Goal: Information Seeking & Learning: Learn about a topic

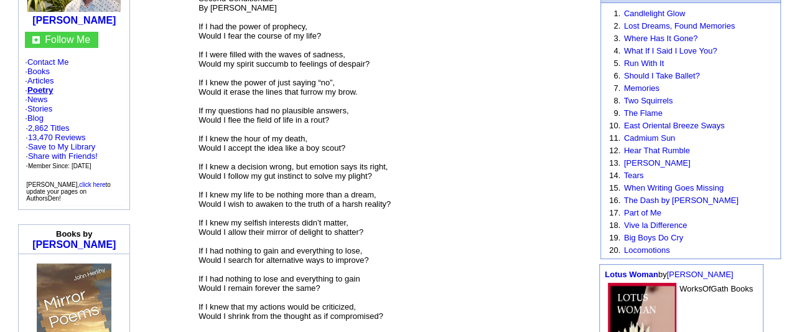
scroll to position [144, 0]
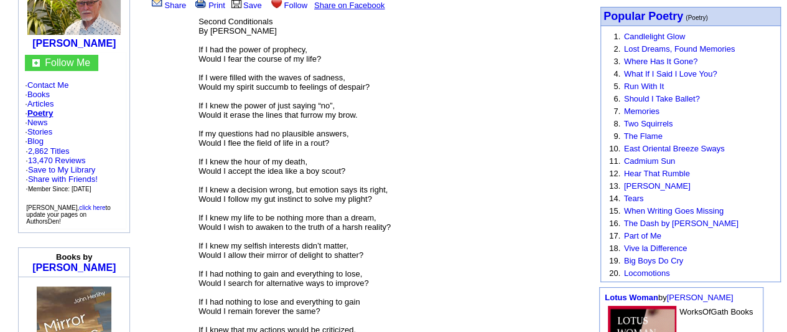
click at [229, 17] on font "Second Conditionals By [PERSON_NAME] If I had the power of prophecy, Would I fe…" at bounding box center [319, 241] width 241 height 448
click at [256, 17] on font "Second Conditionals By [PERSON_NAME] If I had the power of prophecy, Would I fe…" at bounding box center [319, 241] width 241 height 448
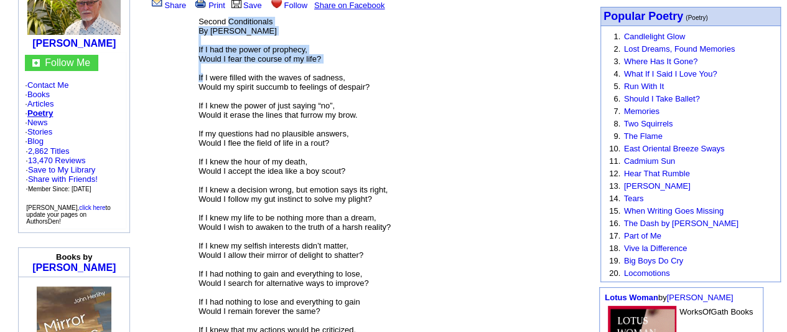
drag, startPoint x: 256, startPoint y: 14, endPoint x: 227, endPoint y: 69, distance: 62.3
click at [227, 69] on font "Second Conditionals By [PERSON_NAME] If I had the power of prophecy, Would I fe…" at bounding box center [319, 241] width 241 height 448
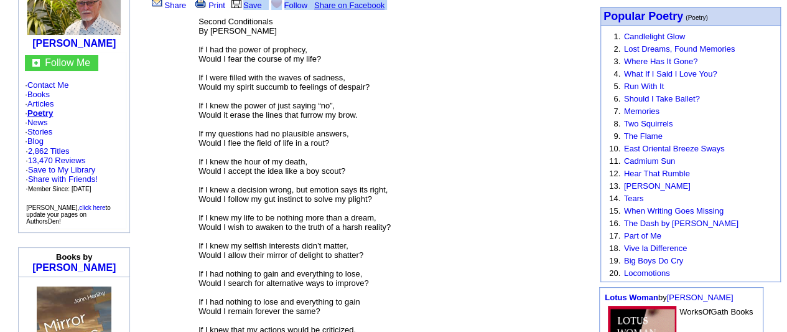
scroll to position [0, 0]
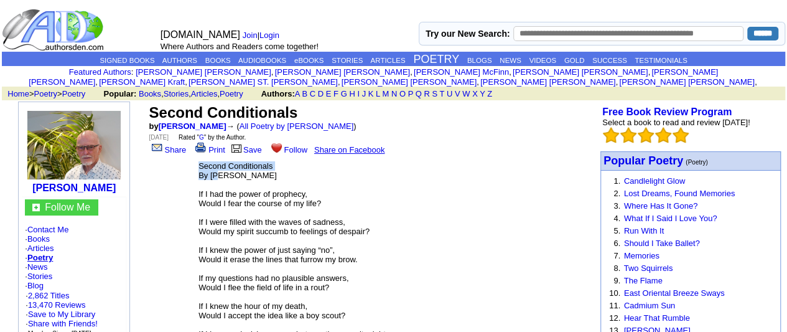
drag, startPoint x: 212, startPoint y: 68, endPoint x: 246, endPoint y: 168, distance: 106.1
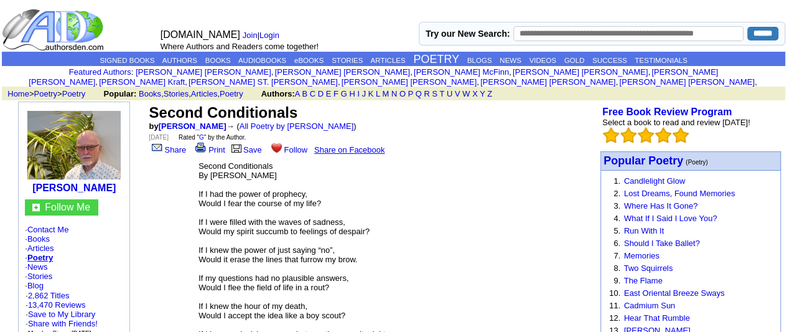
drag, startPoint x: 199, startPoint y: 175, endPoint x: 228, endPoint y: 156, distance: 35.4
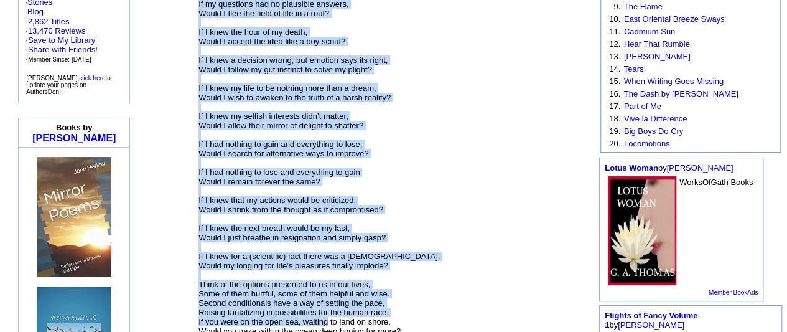
scroll to position [426, 0]
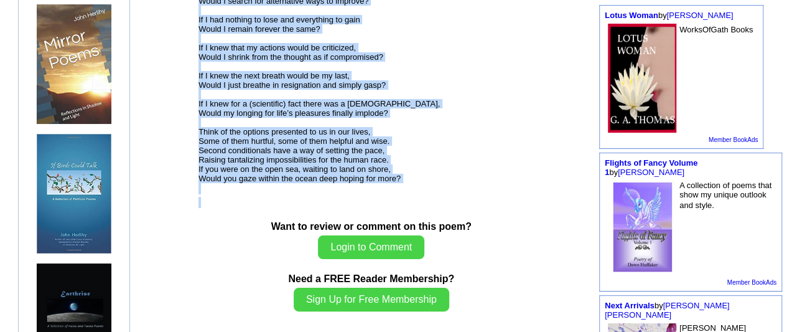
drag, startPoint x: 228, startPoint y: 156, endPoint x: 331, endPoint y: 213, distance: 118.4
click at [331, 213] on td at bounding box center [371, 208] width 347 height 24
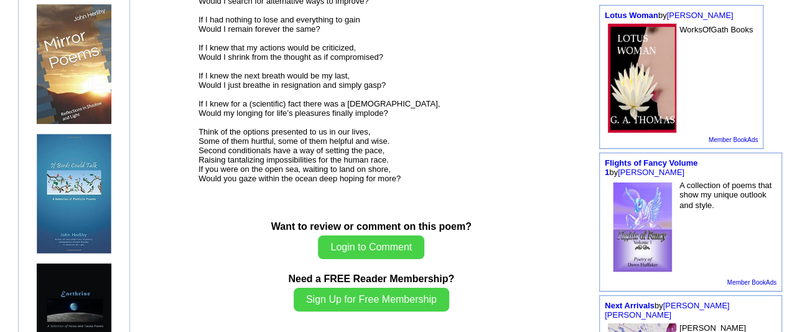
scroll to position [136, 0]
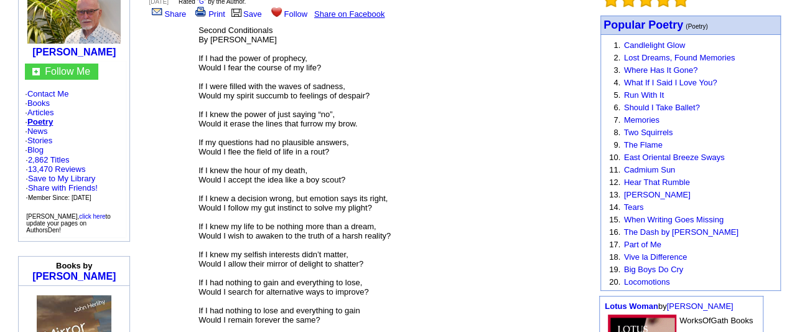
click at [227, 26] on font "Second Conditionals By [PERSON_NAME] If I had the power of prophecy, Would I fe…" at bounding box center [319, 250] width 241 height 448
click at [241, 26] on font "Second Conditionals By [PERSON_NAME] If I had the power of prophecy, Would I fe…" at bounding box center [319, 250] width 241 height 448
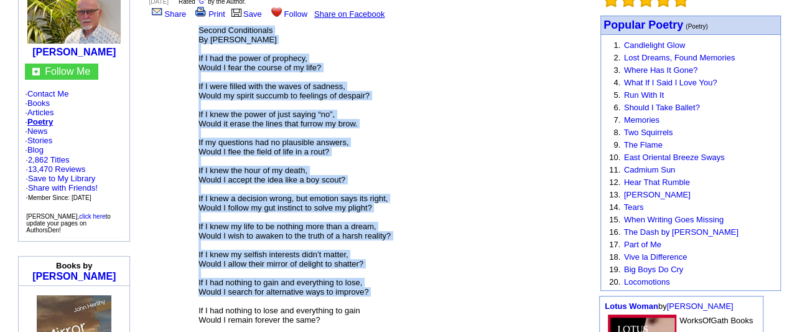
drag, startPoint x: 241, startPoint y: 18, endPoint x: 376, endPoint y: 302, distance: 314.0
click at [376, 302] on font "Second Conditionals By [PERSON_NAME] If I had the power of prophecy, Would I fe…" at bounding box center [319, 250] width 241 height 448
click at [443, 287] on p "Second Conditionals By [PERSON_NAME] If I had the power of prophecy, Would I fe…" at bounding box center [371, 255] width 345 height 459
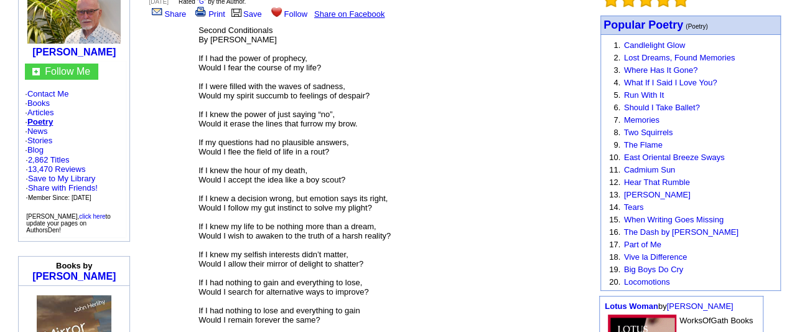
click at [222, 20] on center "Second Conditionals by [PERSON_NAME] → ( All Poetry by [PERSON_NAME] ) [DATE] R…" at bounding box center [372, 239] width 450 height 546
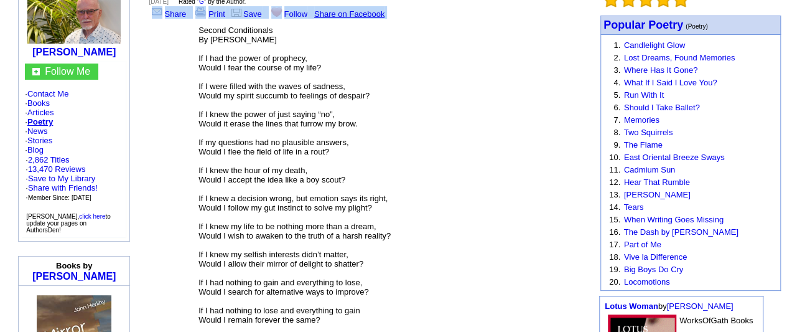
click at [222, 20] on center "Second Conditionals by [PERSON_NAME] → ( All Poetry by [PERSON_NAME] ) [DATE] R…" at bounding box center [372, 239] width 450 height 546
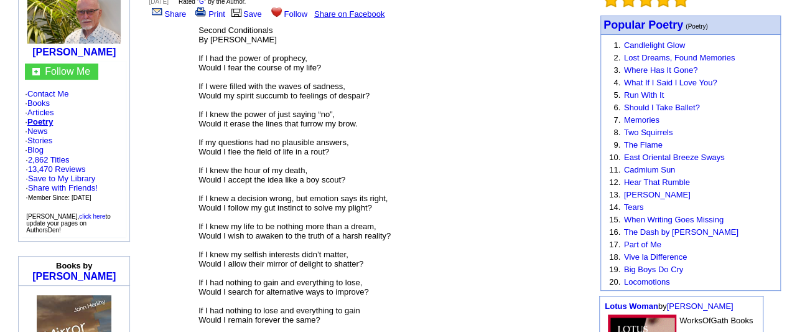
click at [227, 26] on font "Second Conditionals By [PERSON_NAME] If I had the power of prophecy, Would I fe…" at bounding box center [319, 250] width 241 height 448
click at [261, 26] on font "Second Conditionals By [PERSON_NAME] If I had the power of prophecy, Would I fe…" at bounding box center [319, 250] width 241 height 448
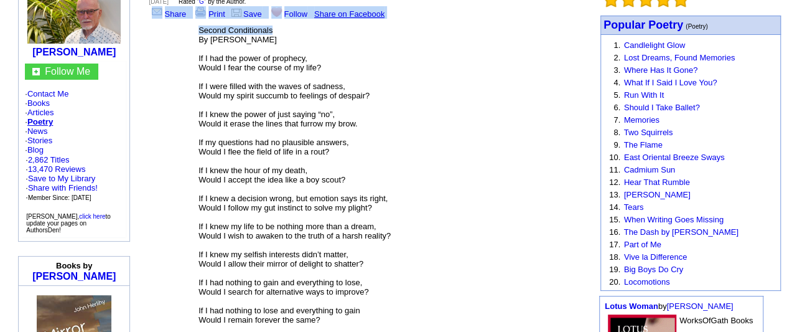
drag, startPoint x: 261, startPoint y: 21, endPoint x: 190, endPoint y: 27, distance: 71.2
click at [190, 27] on center "Second Conditionals by [PERSON_NAME] → ( All Poetry by [PERSON_NAME] ) [DATE] R…" at bounding box center [372, 239] width 450 height 546
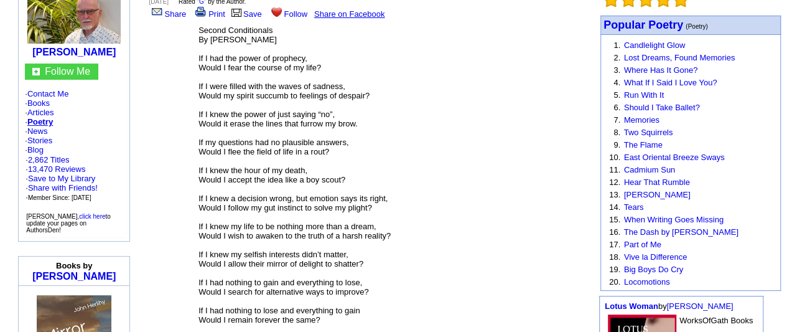
click at [541, 90] on center "Second Conditionals by [PERSON_NAME] → ( All Poetry by [PERSON_NAME] ) [DATE] R…" at bounding box center [372, 239] width 450 height 546
click at [228, 26] on font "Second Conditionals By [PERSON_NAME] If I had the power of prophecy, Would I fe…" at bounding box center [319, 250] width 241 height 448
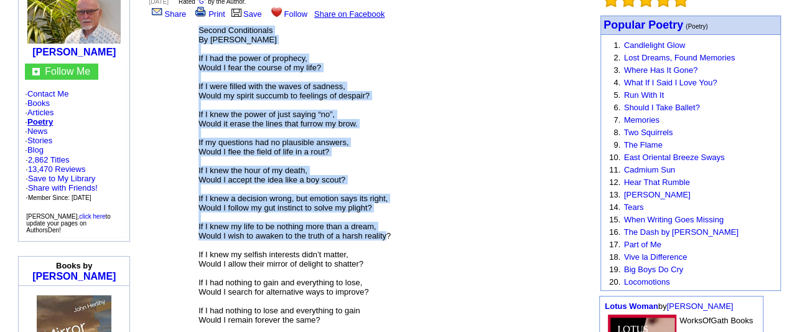
drag, startPoint x: 228, startPoint y: 19, endPoint x: 407, endPoint y: 235, distance: 281.1
click at [407, 235] on p "Second Conditionals By [PERSON_NAME] If I had the power of prophecy, Would I fe…" at bounding box center [371, 255] width 345 height 459
drag, startPoint x: 446, startPoint y: 228, endPoint x: 244, endPoint y: 23, distance: 287.4
click at [244, 26] on p "Second Conditionals By [PERSON_NAME] If I had the power of prophecy, Would I fe…" at bounding box center [371, 255] width 345 height 459
click at [477, 209] on p "Second Conditionals By [PERSON_NAME] If I had the power of prophecy, Would I fe…" at bounding box center [371, 255] width 345 height 459
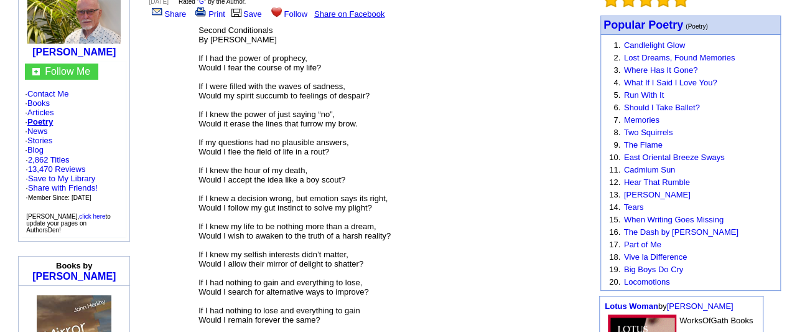
click at [227, 26] on font "Second Conditionals By [PERSON_NAME] If I had the power of prophecy, Would I fe…" at bounding box center [319, 250] width 241 height 448
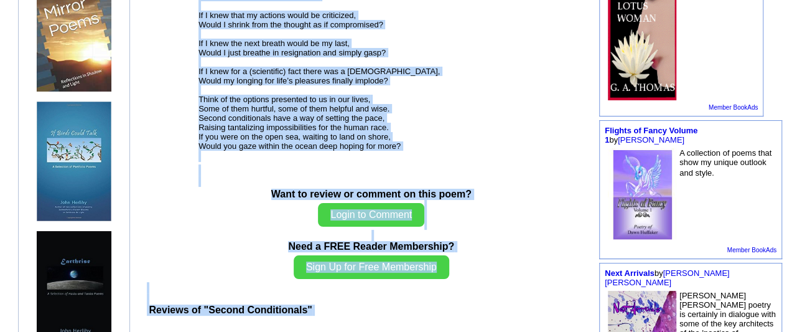
scroll to position [628, 0]
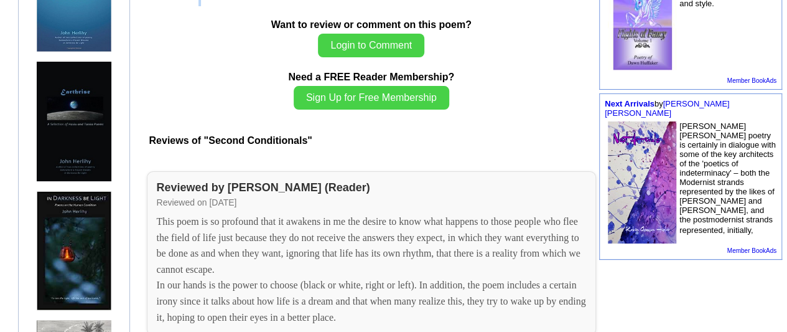
drag, startPoint x: 227, startPoint y: 22, endPoint x: 347, endPoint y: 17, distance: 120.2
copy tbody "Loremi Dolorsitamet Co Adip Elitsed Do E tem inc utlab et dolorema, Aliqu E adm…"
